Goal: Book appointment/travel/reservation

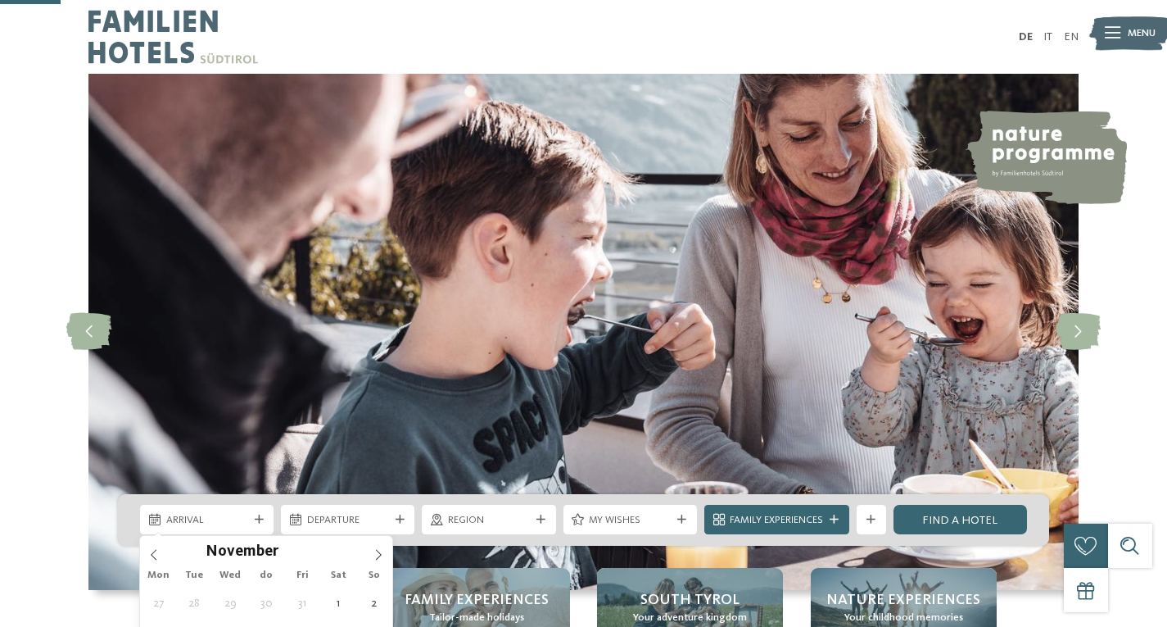
type div "[DATE]"
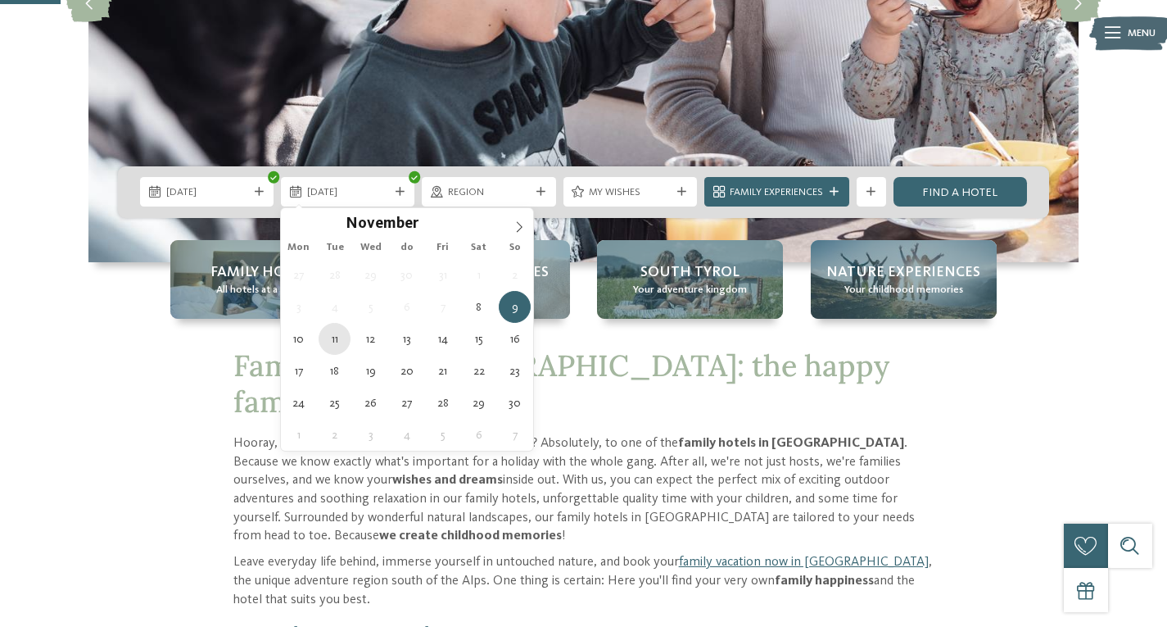
scroll to position [328, 0]
type div "[DATE]"
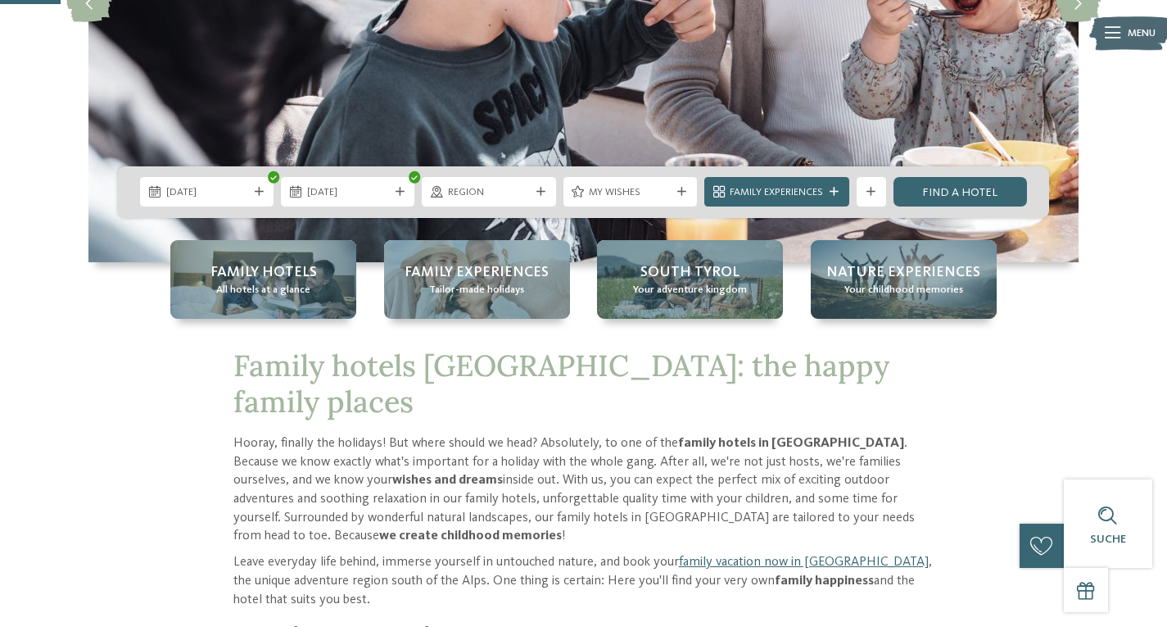
scroll to position [0, 0]
click at [507, 197] on span "region" at bounding box center [489, 192] width 82 height 15
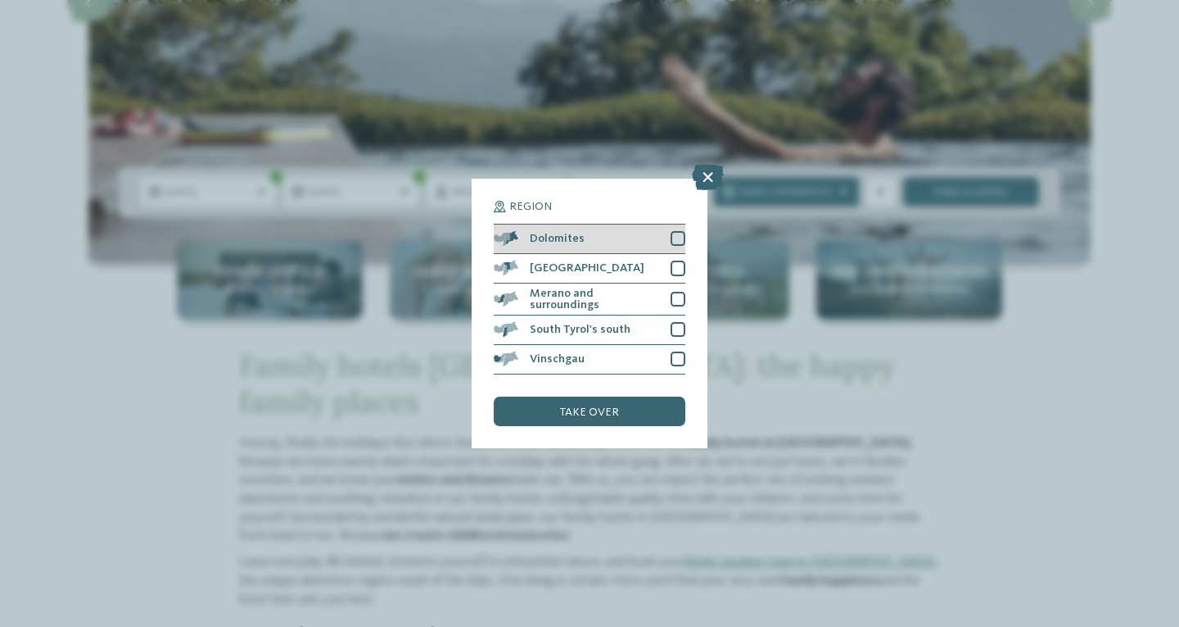
click at [677, 238] on div at bounding box center [678, 238] width 15 height 15
click at [672, 275] on div at bounding box center [678, 267] width 15 height 15
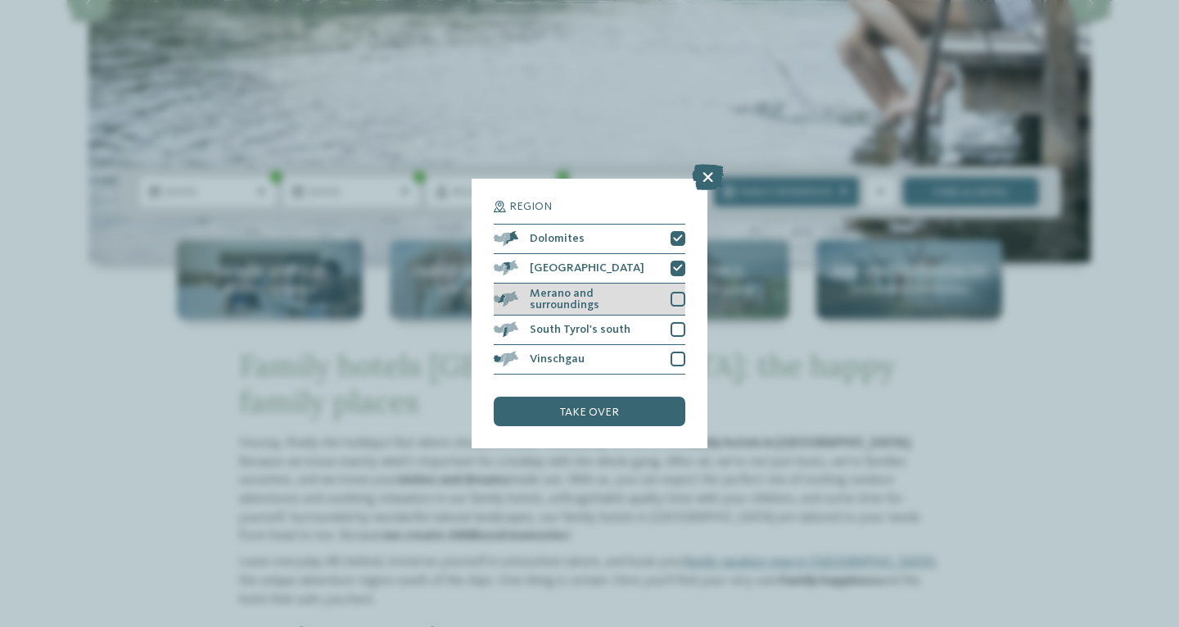
click at [672, 304] on div at bounding box center [678, 299] width 15 height 15
click at [669, 328] on div "South Tyrol's south" at bounding box center [590, 329] width 192 height 29
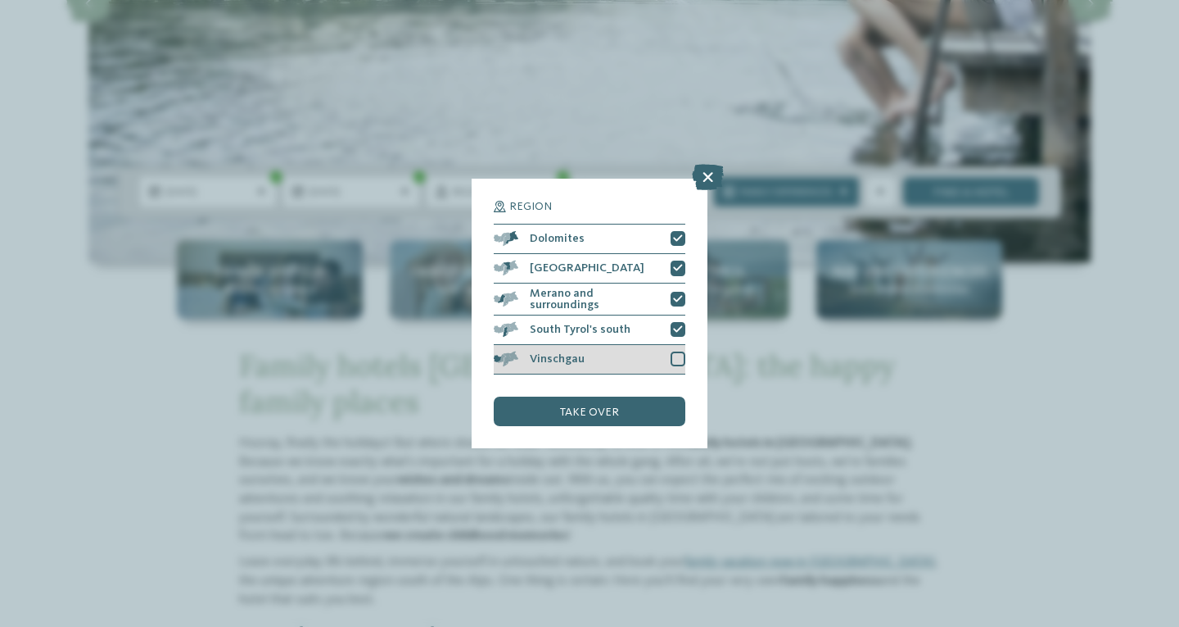
click at [669, 362] on div "Vinschgau" at bounding box center [590, 359] width 192 height 29
click at [637, 411] on div "take over" at bounding box center [590, 410] width 192 height 29
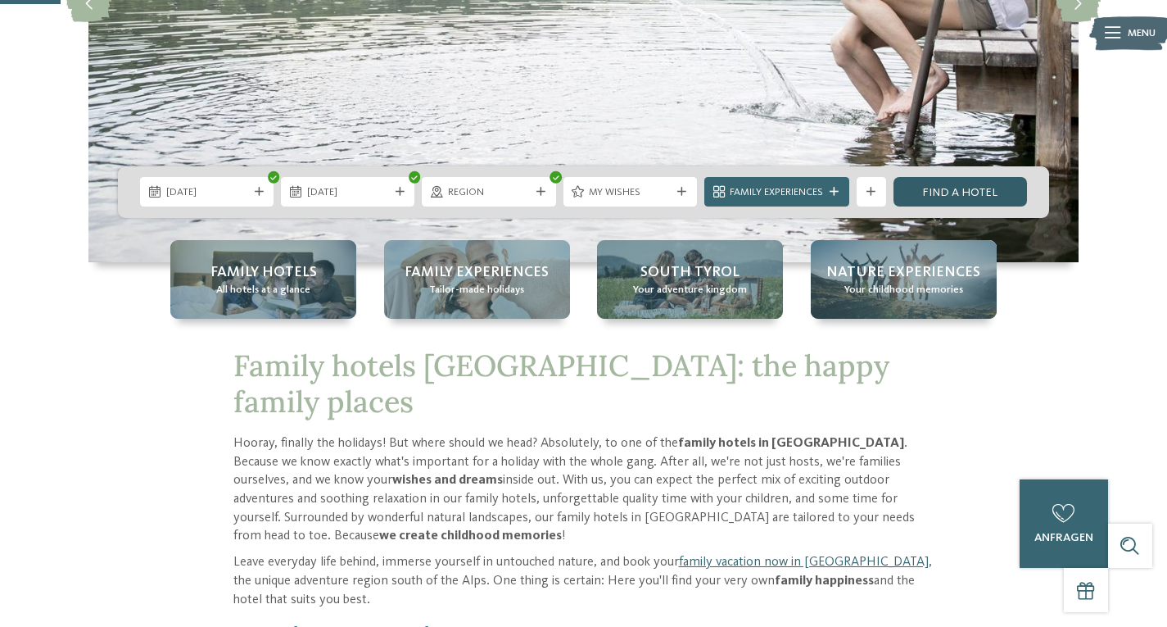
click at [939, 189] on font "Find a hotel" at bounding box center [959, 192] width 75 height 11
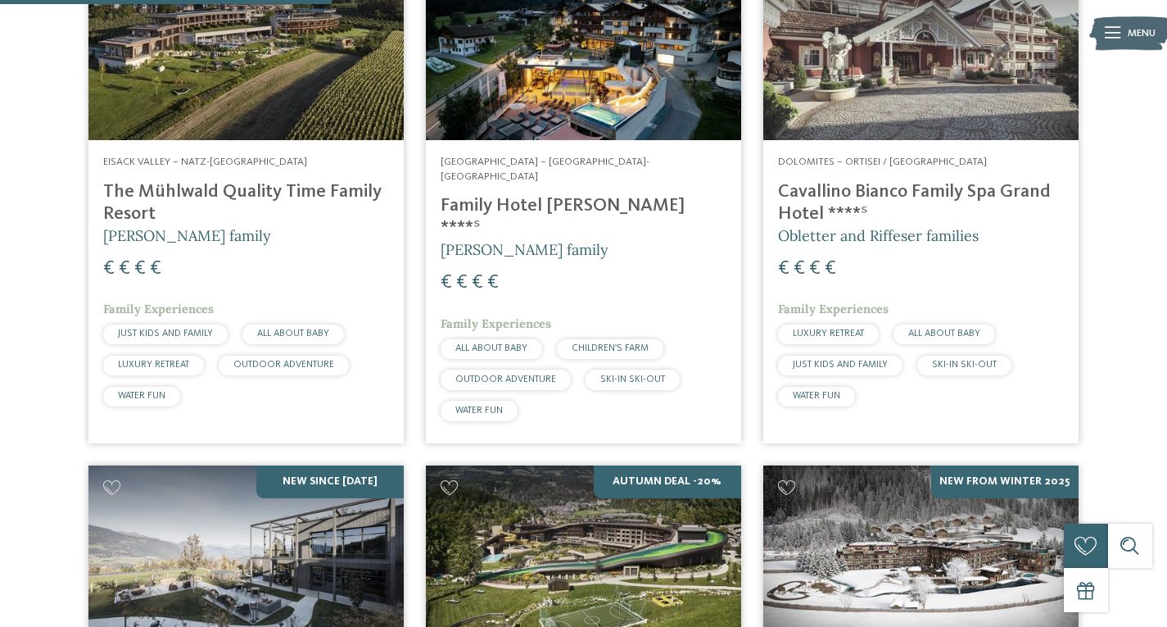
scroll to position [508, 0]
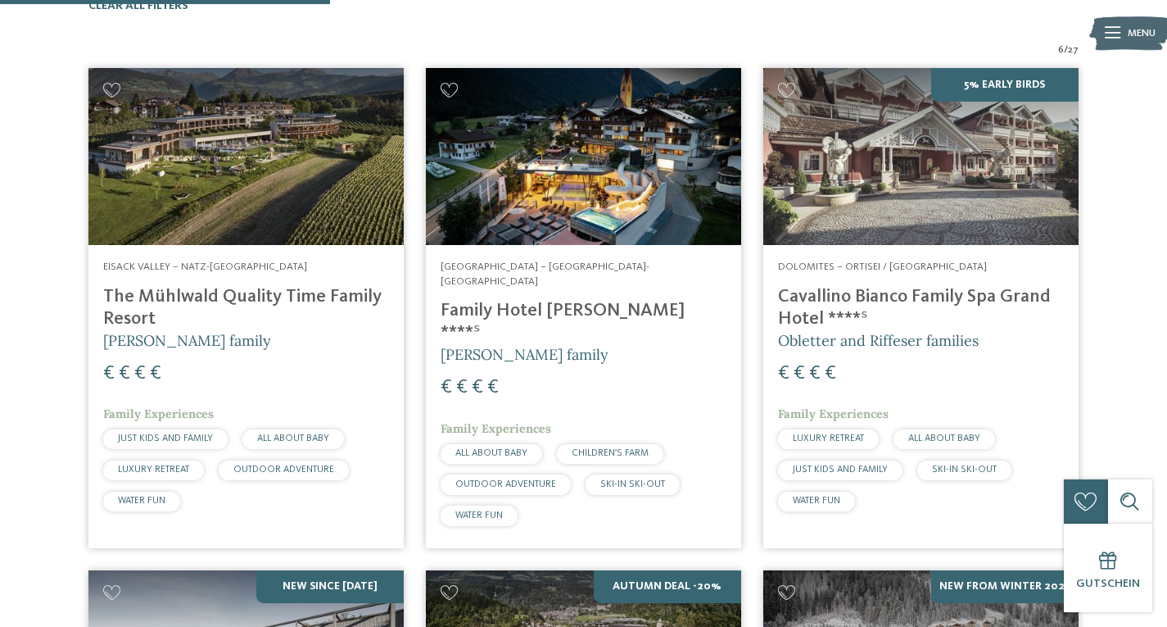
click at [194, 161] on img at bounding box center [245, 156] width 315 height 177
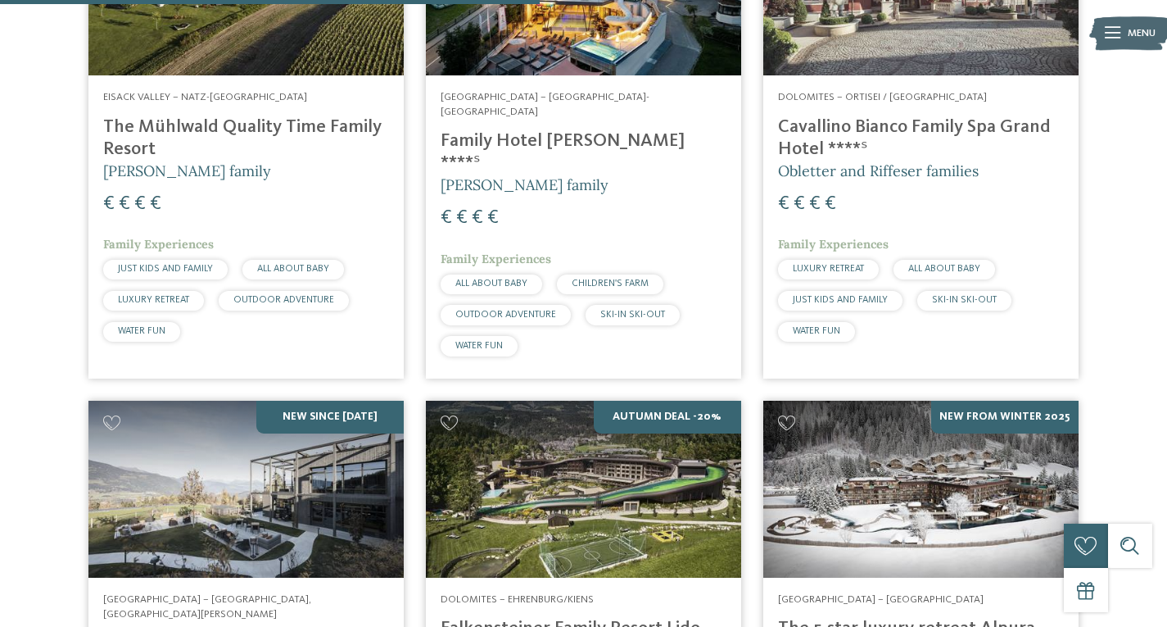
scroll to position [835, 0]
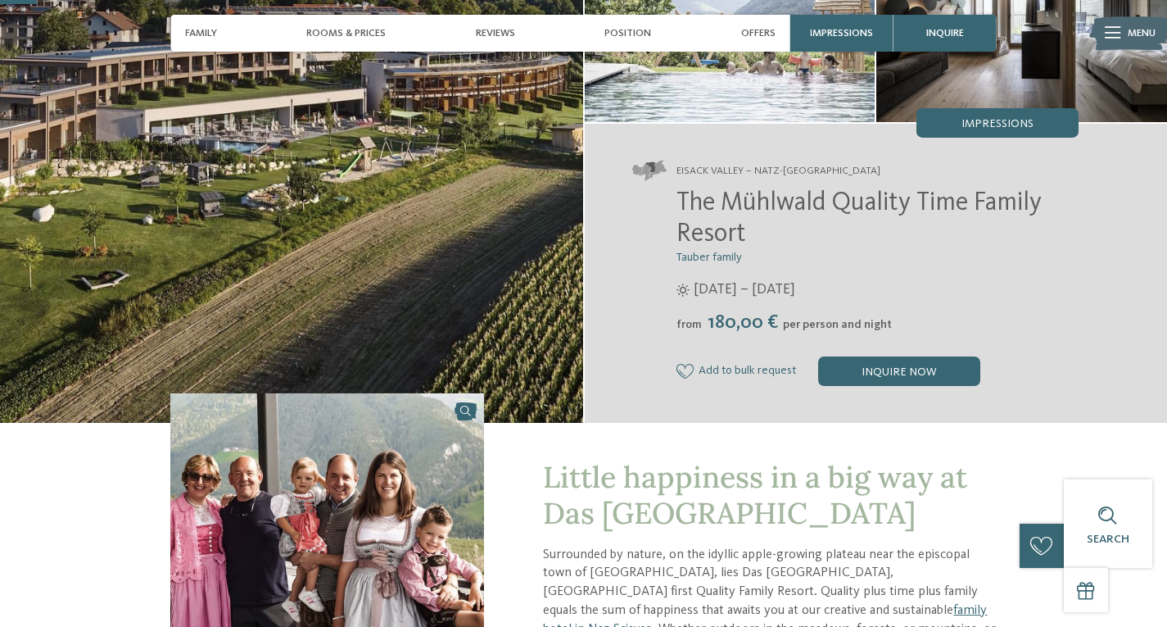
scroll to position [164, 0]
